Goal: Use online tool/utility: Use online tool/utility

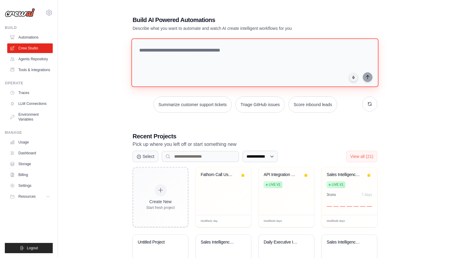
click at [181, 53] on textarea at bounding box center [254, 62] width 247 height 49
paste textarea "**********"
type textarea "**********"
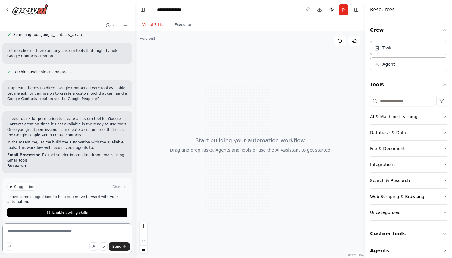
scroll to position [203, 0]
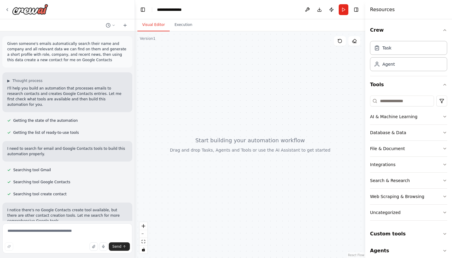
scroll to position [192, 0]
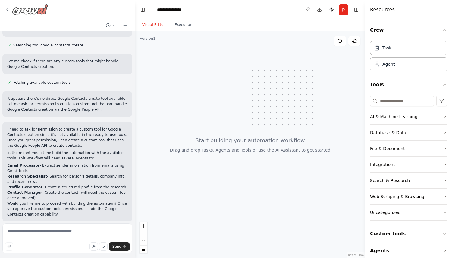
click at [5, 9] on icon at bounding box center [7, 9] width 5 height 5
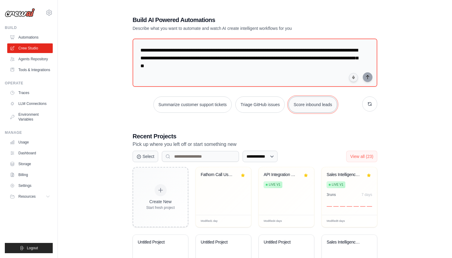
click at [323, 103] on button "Score inbound leads" at bounding box center [312, 104] width 49 height 16
click at [368, 78] on icon "submit" at bounding box center [367, 77] width 5 height 5
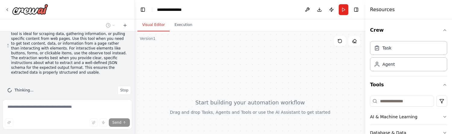
scroll to position [237, 0]
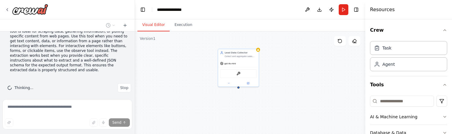
drag, startPoint x: 225, startPoint y: 91, endPoint x: 194, endPoint y: 61, distance: 43.3
click at [194, 61] on div "Lead Data Collector Collect and aggregate sales leads from multiple sources inc…" at bounding box center [250, 106] width 230 height 151
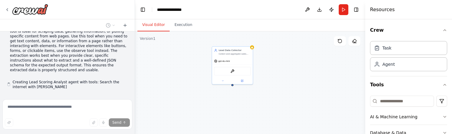
scroll to position [254, 0]
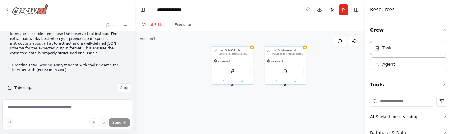
click at [10, 10] on div at bounding box center [26, 9] width 43 height 11
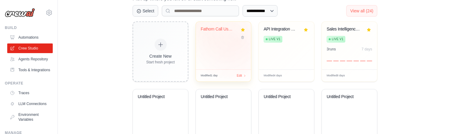
scroll to position [150, 0]
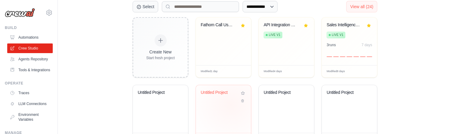
click at [231, 104] on div "Untitled Project" at bounding box center [223, 109] width 55 height 48
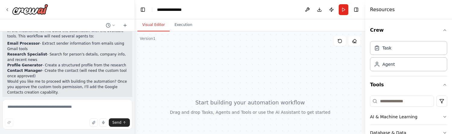
scroll to position [316, 0]
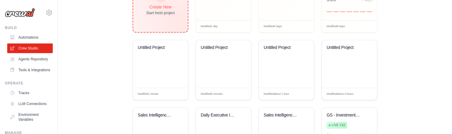
scroll to position [195, 0]
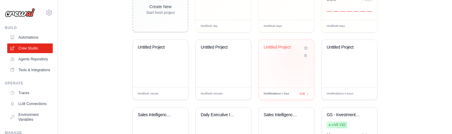
click at [296, 59] on div "Untitled Project" at bounding box center [286, 64] width 55 height 48
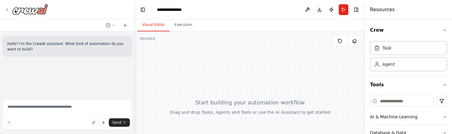
click at [8, 11] on icon at bounding box center [7, 9] width 5 height 5
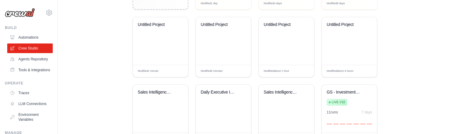
scroll to position [217, 0]
click at [368, 45] on div "Untitled Project" at bounding box center [349, 42] width 55 height 48
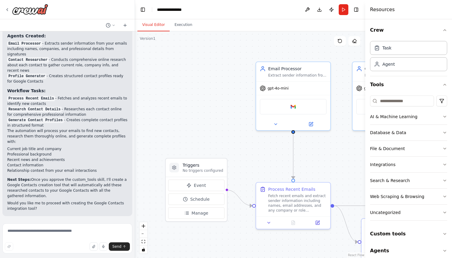
scroll to position [485, 0]
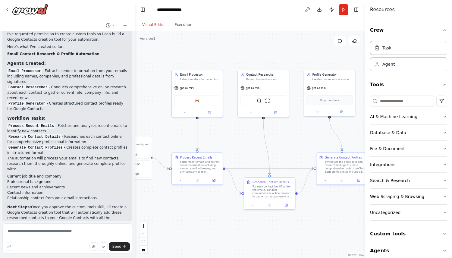
drag, startPoint x: 243, startPoint y: 124, endPoint x: 160, endPoint y: 112, distance: 83.8
click at [160, 112] on div ".deletable-edge-delete-btn { width: 20px; height: 20px; border: 0px solid #ffff…" at bounding box center [250, 144] width 230 height 227
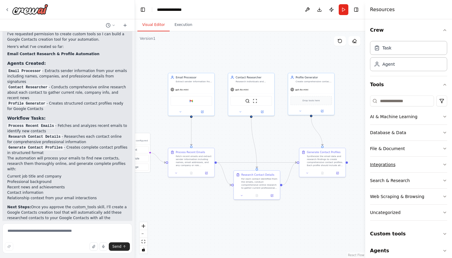
click at [412, 133] on button "Integrations" at bounding box center [408, 165] width 77 height 16
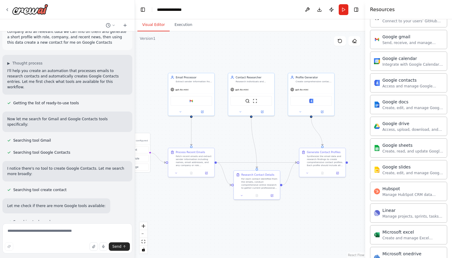
scroll to position [0, 0]
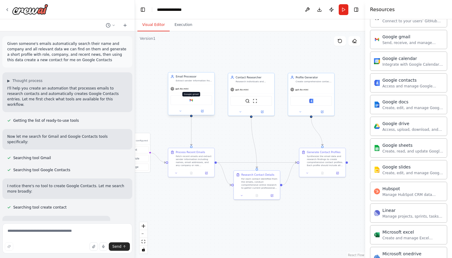
click at [192, 101] on img at bounding box center [191, 100] width 5 height 5
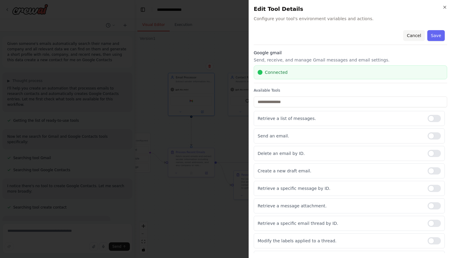
click at [419, 32] on button "Cancel" at bounding box center [413, 35] width 21 height 11
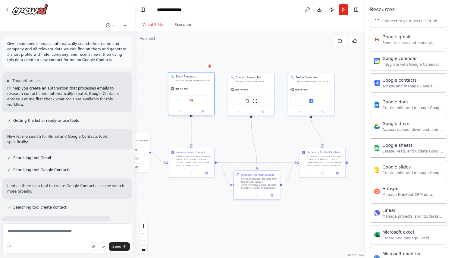
click at [196, 90] on div "gpt-4o-mini" at bounding box center [191, 89] width 46 height 8
click at [200, 80] on div "Extract sender information from emails including name, email address, and compa…" at bounding box center [194, 80] width 36 height 3
click at [192, 77] on div "Email Processor" at bounding box center [194, 77] width 36 height 4
click at [359, 11] on button "Toggle Right Sidebar" at bounding box center [356, 9] width 8 height 8
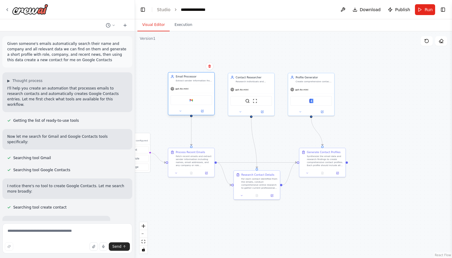
click at [205, 114] on div at bounding box center [191, 111] width 46 height 8
click at [205, 113] on button at bounding box center [202, 111] width 21 height 5
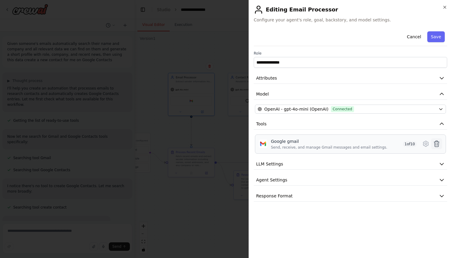
click at [436, 133] on icon at bounding box center [436, 144] width 5 height 6
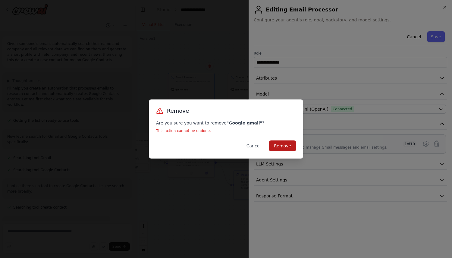
click at [278, 133] on button "Remove" at bounding box center [282, 145] width 27 height 11
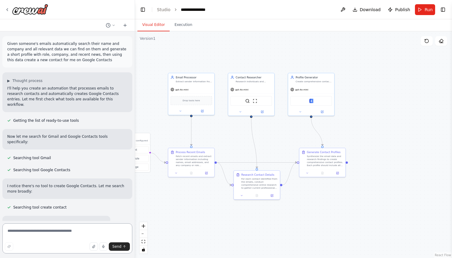
click at [76, 133] on textarea at bounding box center [67, 238] width 130 height 30
type textarea "**********"
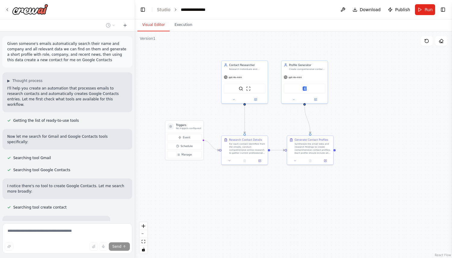
drag, startPoint x: 206, startPoint y: 213, endPoint x: 263, endPoint y: 200, distance: 58.1
click at [263, 133] on div ".deletable-edge-delete-btn { width: 20px; height: 20px; border: 0px solid #ffff…" at bounding box center [293, 144] width 317 height 227
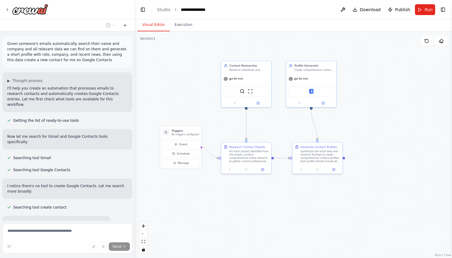
drag, startPoint x: 250, startPoint y: 181, endPoint x: 251, endPoint y: 193, distance: 11.5
click at [250, 133] on div ".deletable-edge-delete-btn { width: 20px; height: 20px; border: 0px solid #ffff…" at bounding box center [293, 144] width 317 height 227
click at [421, 10] on button "Run" at bounding box center [425, 9] width 20 height 11
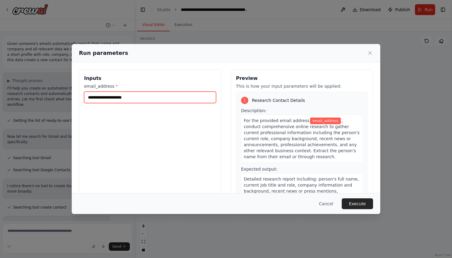
click at [165, 99] on input "email_address *" at bounding box center [150, 97] width 132 height 11
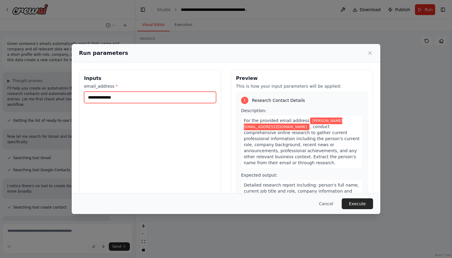
type input "**********"
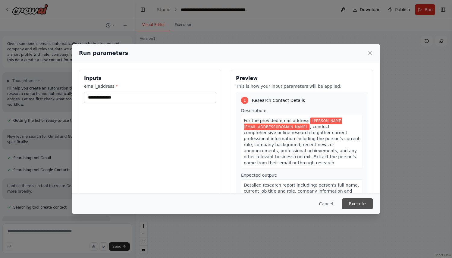
click at [366, 133] on button "Execute" at bounding box center [357, 203] width 31 height 11
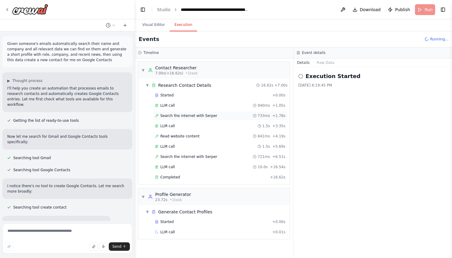
click at [197, 115] on span "Search the internet with Serper" at bounding box center [188, 115] width 57 height 5
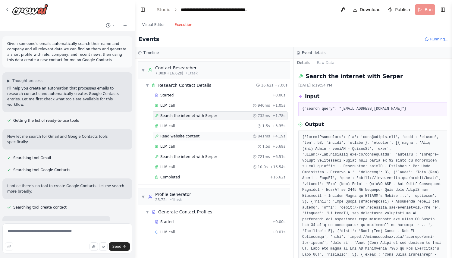
click at [196, 133] on span "Read website content" at bounding box center [179, 136] width 39 height 5
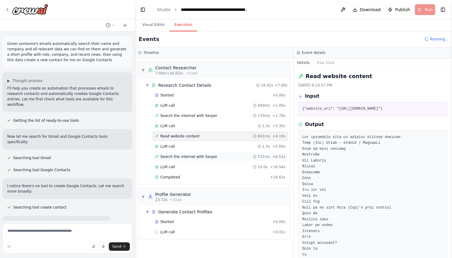
click at [193, 133] on span "Search the internet with Serper" at bounding box center [188, 156] width 57 height 5
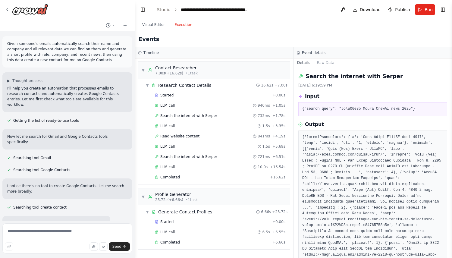
click at [179, 133] on div "Started + 0.00s LLM call 6.5s + 6.55s Completed + 6.66s" at bounding box center [216, 232] width 147 height 31
click at [179, 133] on div "LLM call 6.5s + 6.55s" at bounding box center [220, 232] width 130 height 5
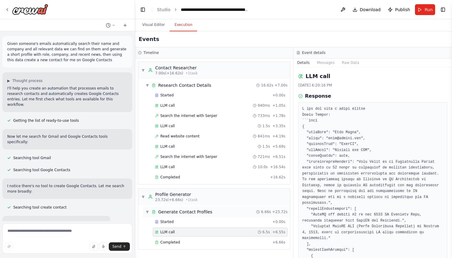
click at [203, 133] on div "▼ Generate Contact Profiles 6.66s + 23.72s" at bounding box center [216, 211] width 147 height 11
click at [203, 133] on div "▶ Generate Contact Profiles 6.66s + 23.72s" at bounding box center [216, 211] width 147 height 11
click at [194, 133] on div "LLM call 6.5s + 6.55s" at bounding box center [220, 232] width 130 height 5
click at [192, 133] on div "Completed" at bounding box center [212, 242] width 115 height 5
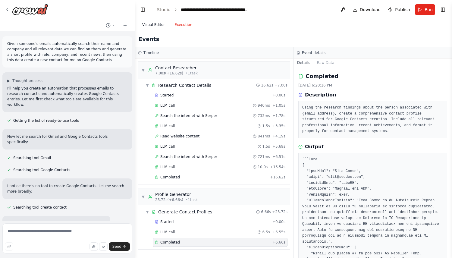
click at [150, 26] on button "Visual Editor" at bounding box center [153, 25] width 32 height 13
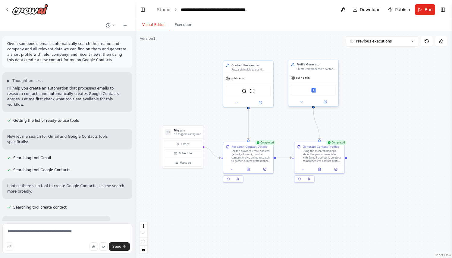
click at [317, 90] on div "Google contacts" at bounding box center [313, 90] width 45 height 11
click at [313, 91] on img at bounding box center [313, 90] width 5 height 5
